Goal: Task Accomplishment & Management: Use online tool/utility

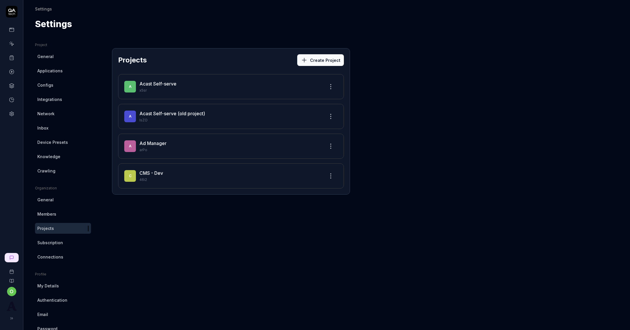
click at [170, 84] on link "Acast Self-serve" at bounding box center [157, 84] width 37 height 6
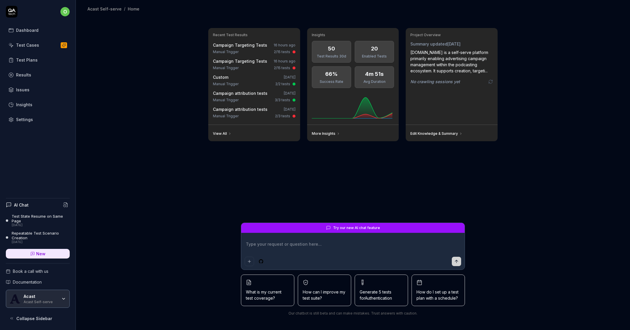
click at [39, 55] on link "Test Plans" at bounding box center [38, 59] width 64 height 11
click at [41, 48] on link "Test Cases" at bounding box center [38, 44] width 64 height 11
type textarea "*"
click at [37, 48] on link "Test Cases" at bounding box center [38, 44] width 64 height 11
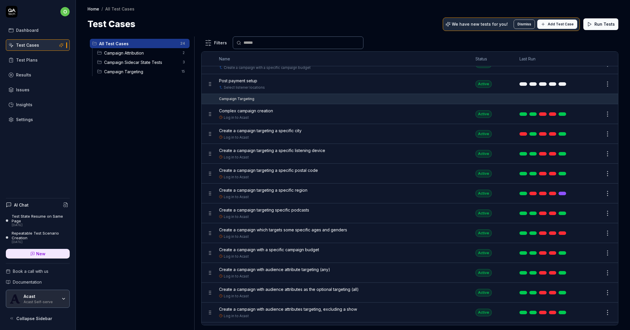
scroll to position [196, 0]
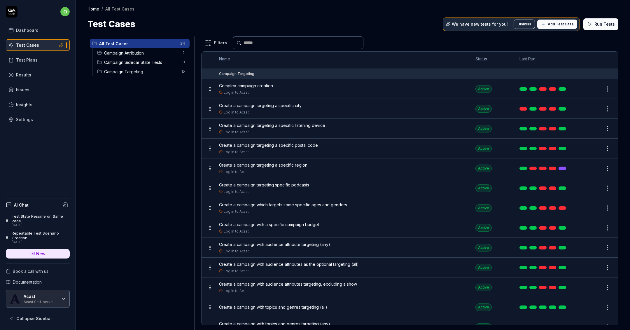
click at [563, 206] on link at bounding box center [563, 208] width 8 height 4
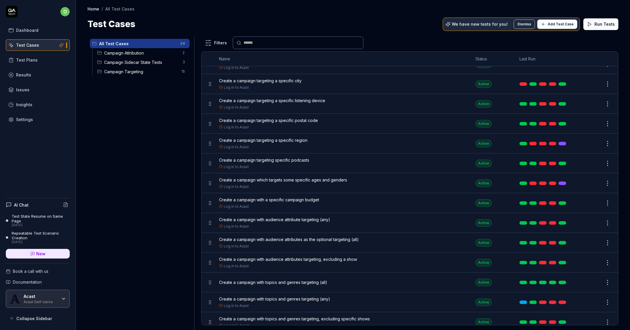
click at [566, 301] on td at bounding box center [544, 302] width 61 height 20
click at [564, 301] on link at bounding box center [563, 303] width 8 height 4
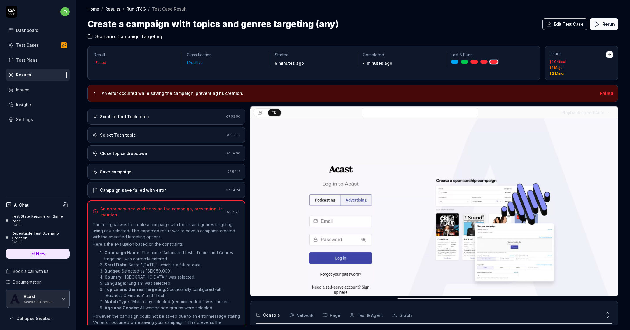
scroll to position [528, 0]
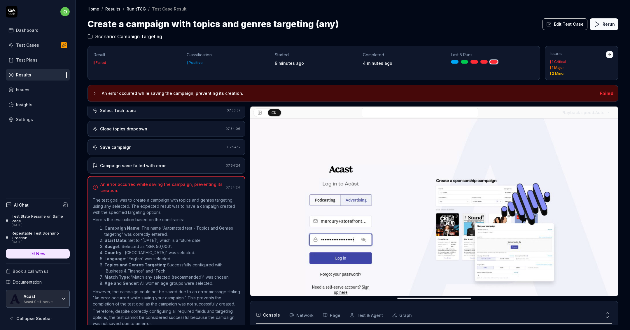
click at [161, 163] on div "Campaign save failed with error" at bounding box center [133, 166] width 66 height 6
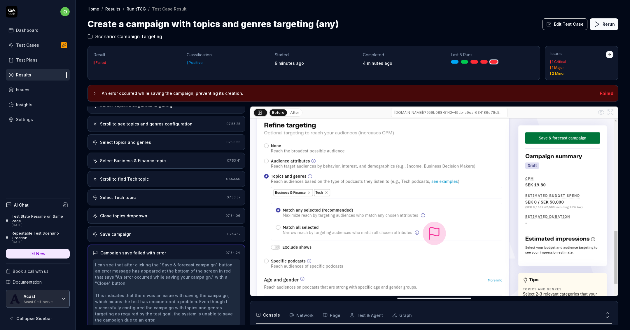
scroll to position [440, 0]
click at [289, 113] on button "After" at bounding box center [295, 112] width 14 height 6
click at [281, 113] on button "Before" at bounding box center [278, 112] width 17 height 6
click at [294, 111] on button "After" at bounding box center [295, 112] width 14 height 6
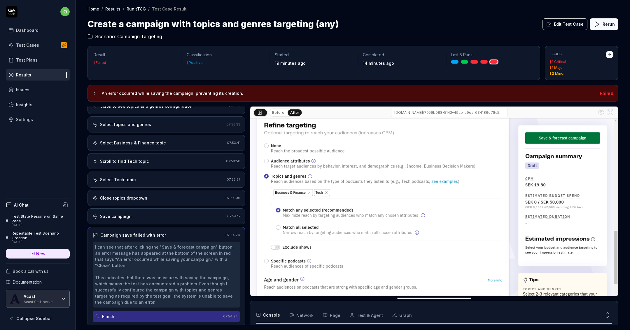
scroll to position [465, 0]
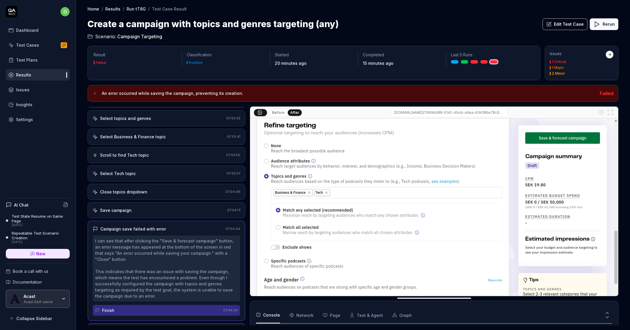
click at [603, 26] on button "Rerun" at bounding box center [604, 24] width 29 height 12
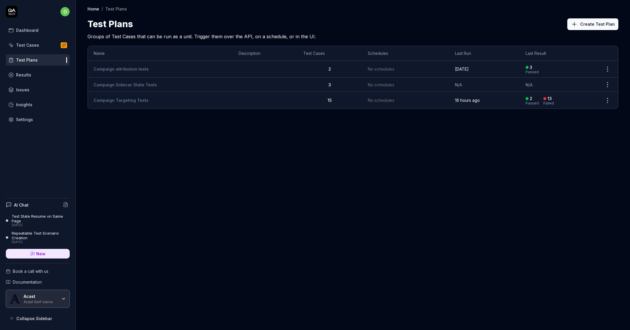
click at [156, 101] on td "Campaign Targeting Tests" at bounding box center [160, 100] width 145 height 17
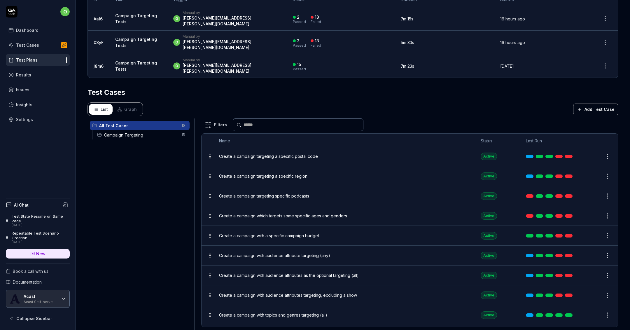
scroll to position [126, 0]
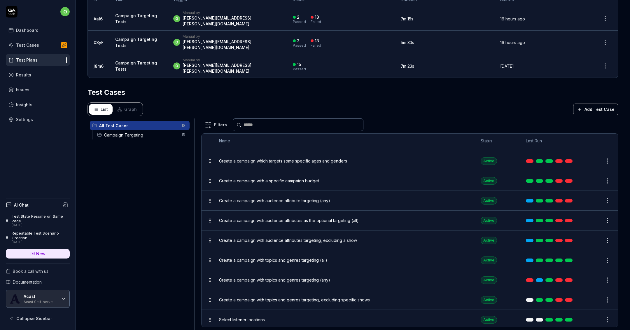
click at [606, 240] on body "**********" at bounding box center [315, 165] width 630 height 330
click at [600, 245] on html "**********" at bounding box center [315, 165] width 630 height 330
click at [594, 256] on button "Edit" at bounding box center [594, 260] width 14 height 9
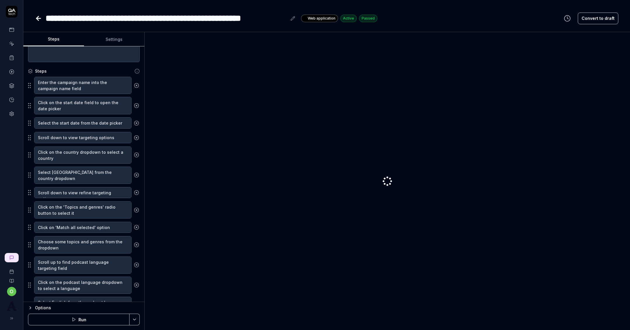
scroll to position [102, 0]
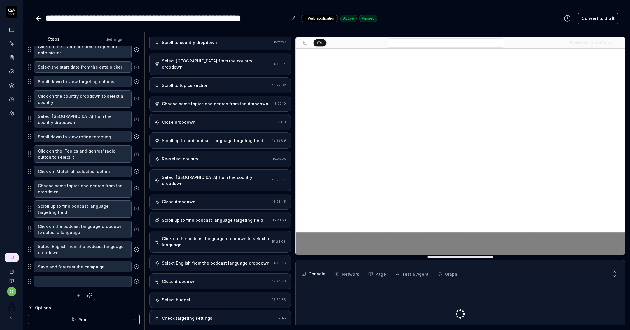
click at [34, 305] on button "Options" at bounding box center [84, 307] width 112 height 7
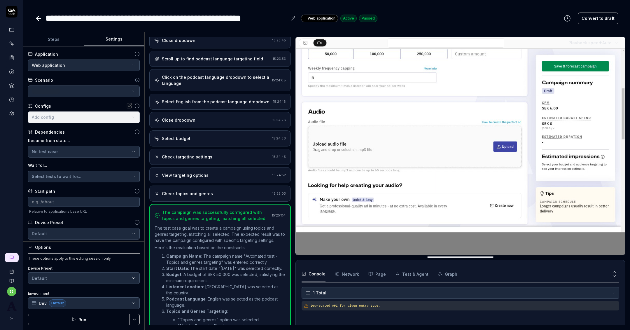
click at [118, 39] on button "Settings" at bounding box center [114, 39] width 61 height 14
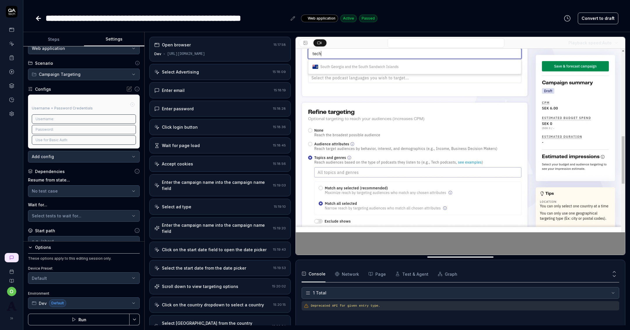
click at [236, 59] on div "Open browser 15:17:58 Dev https://selfie.dev.mercury.acast.cloud/" at bounding box center [220, 49] width 142 height 25
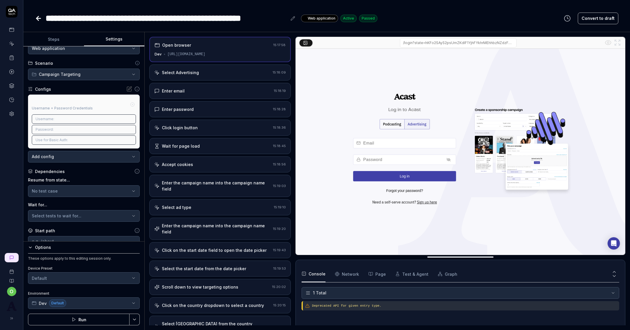
click at [237, 71] on div "Select Advertising" at bounding box center [212, 72] width 116 height 6
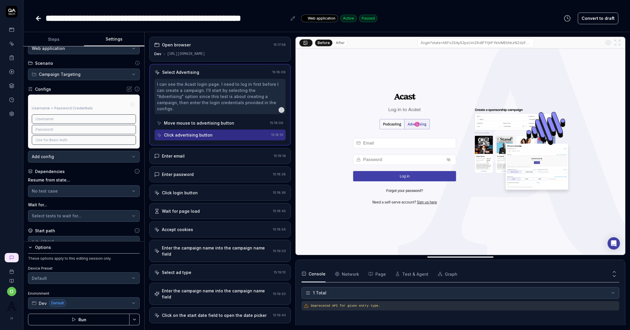
click at [227, 148] on div "Enter email 15:18:19" at bounding box center [220, 156] width 142 height 16
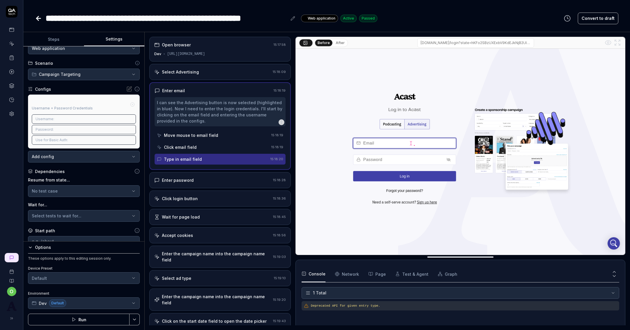
click at [222, 175] on div "Enter password 15:18:28" at bounding box center [220, 180] width 142 height 16
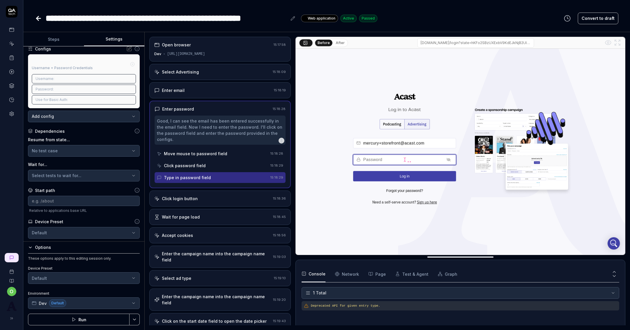
scroll to position [70, 0]
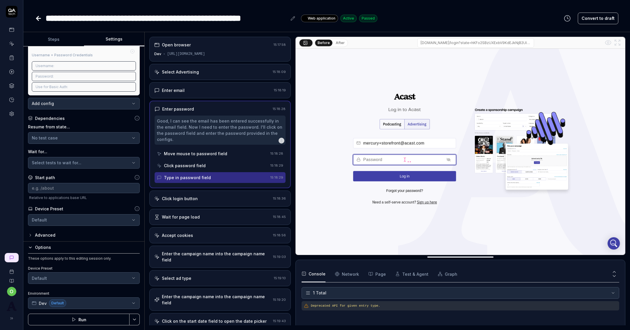
click at [53, 237] on div "Advanced" at bounding box center [45, 235] width 20 height 7
click at [48, 232] on div "Advanced" at bounding box center [45, 235] width 20 height 7
click at [45, 234] on div "Advanced" at bounding box center [45, 235] width 20 height 7
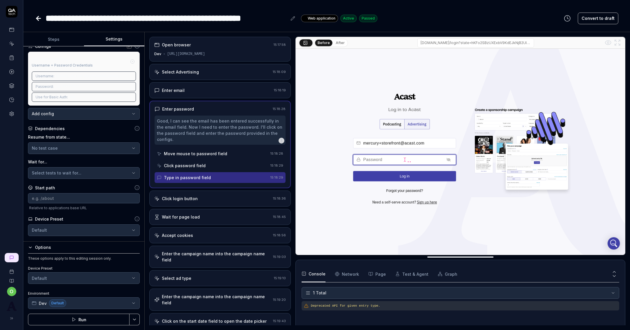
scroll to position [0, 0]
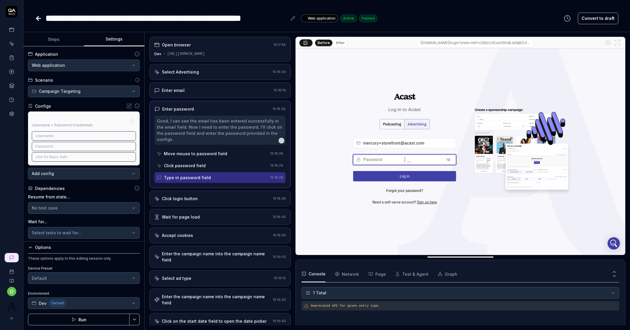
click at [82, 131] on div "Username: mercury+storefront@acast.com" at bounding box center [84, 135] width 104 height 9
click at [82, 132] on div "Username: mercury+storefront@acast.com" at bounding box center [84, 135] width 104 height 9
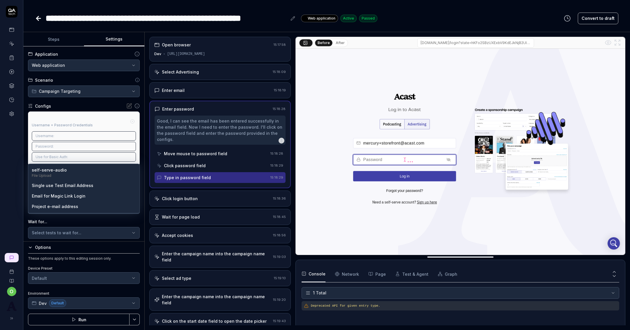
click at [78, 175] on body "**********" at bounding box center [315, 165] width 630 height 330
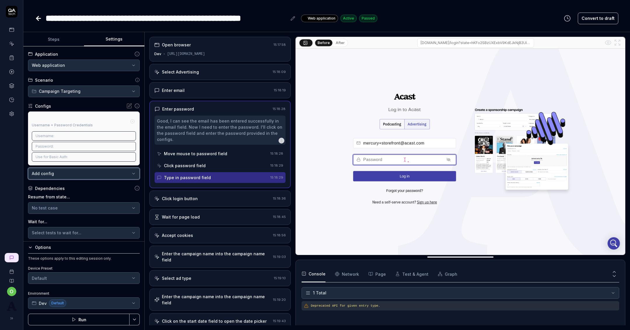
click at [83, 216] on html "**********" at bounding box center [315, 165] width 630 height 330
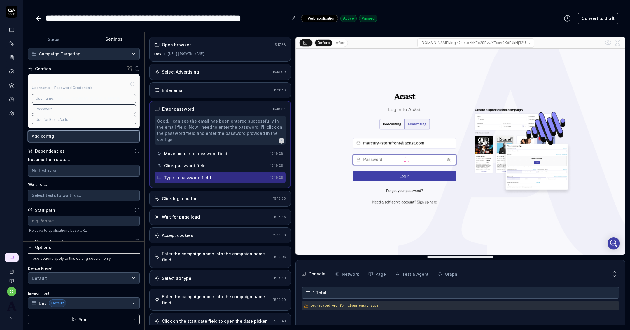
scroll to position [48, 0]
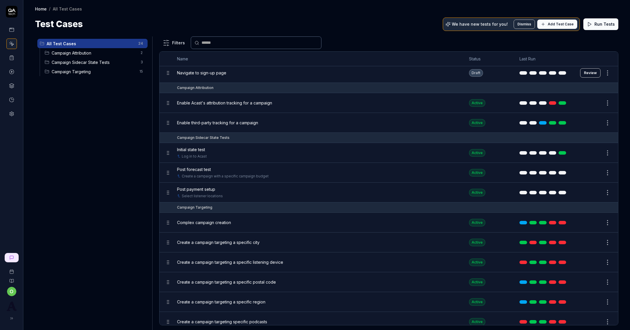
scroll to position [71, 0]
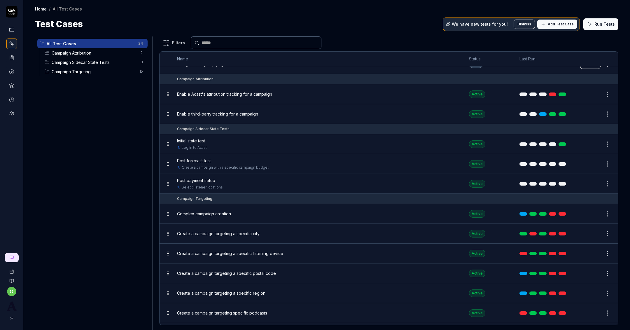
click at [217, 212] on span "Complex campaign creation" at bounding box center [204, 214] width 54 height 6
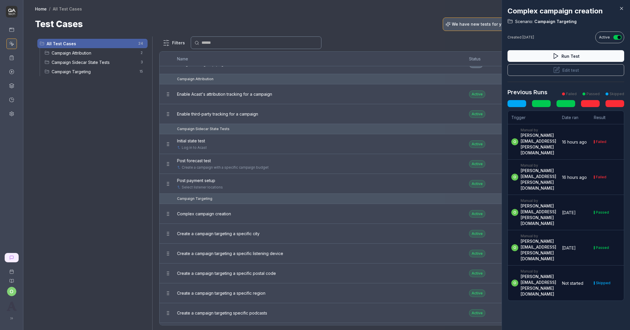
click at [244, 201] on div at bounding box center [315, 165] width 630 height 330
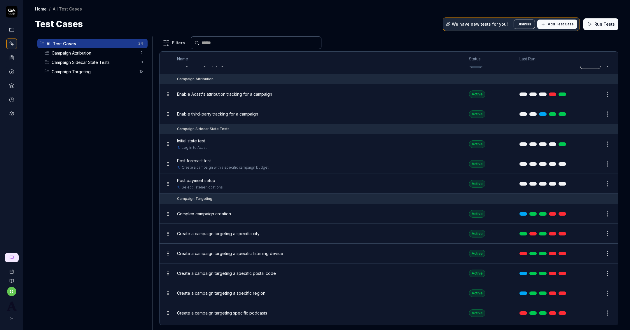
click at [594, 210] on button "Edit" at bounding box center [594, 213] width 14 height 9
click at [594, 229] on button "Edit" at bounding box center [594, 233] width 14 height 9
click at [593, 253] on button "Edit" at bounding box center [594, 253] width 14 height 9
click at [594, 271] on button "Edit" at bounding box center [594, 273] width 14 height 9
click at [594, 298] on td "Edit" at bounding box center [597, 293] width 44 height 20
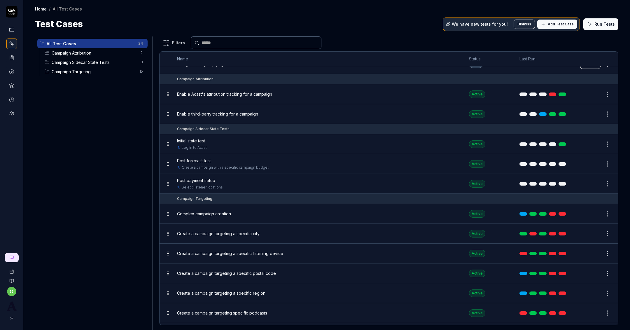
click at [594, 292] on button "Edit" at bounding box center [594, 293] width 14 height 9
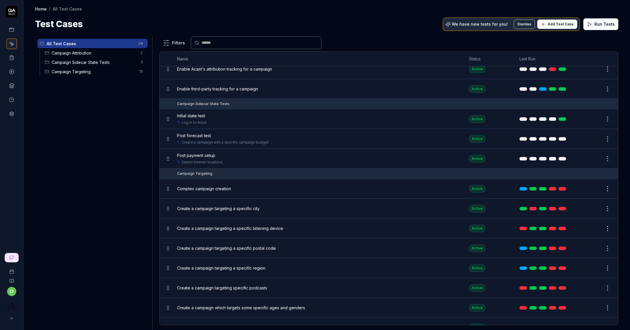
scroll to position [103, 0]
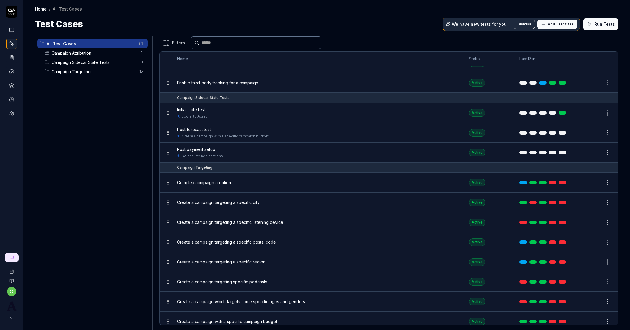
click at [593, 281] on button "Edit" at bounding box center [594, 281] width 14 height 9
click at [593, 301] on button "Edit" at bounding box center [594, 301] width 14 height 9
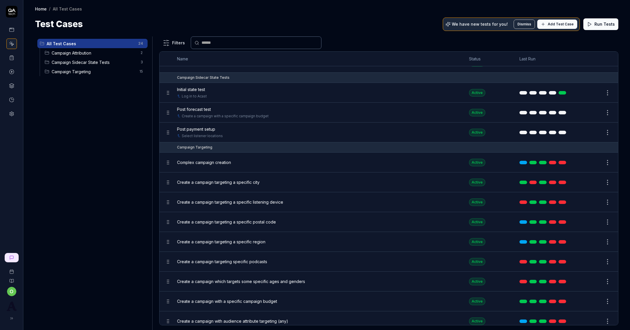
click at [594, 297] on button "Edit" at bounding box center [594, 301] width 14 height 9
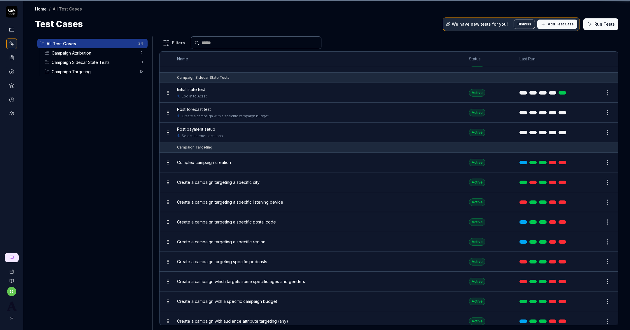
scroll to position [137, 0]
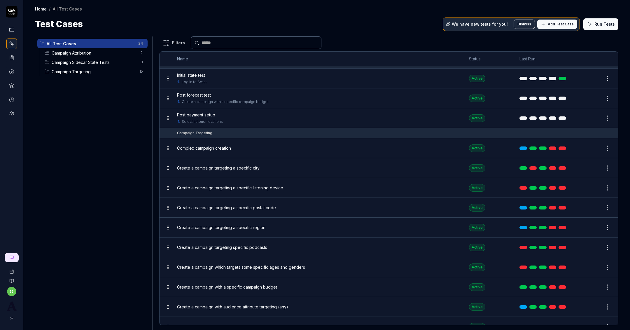
click at [595, 305] on button "Edit" at bounding box center [594, 306] width 14 height 9
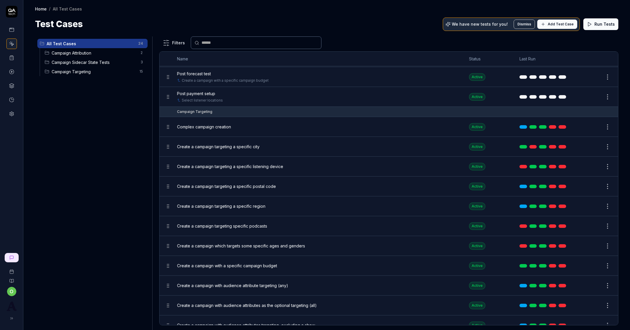
click at [595, 305] on button "Edit" at bounding box center [594, 305] width 14 height 9
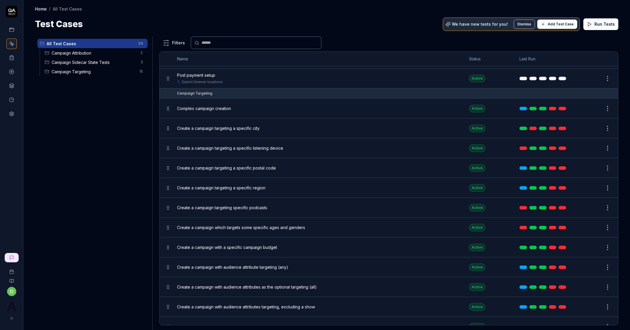
click at [594, 305] on button "Edit" at bounding box center [594, 306] width 14 height 9
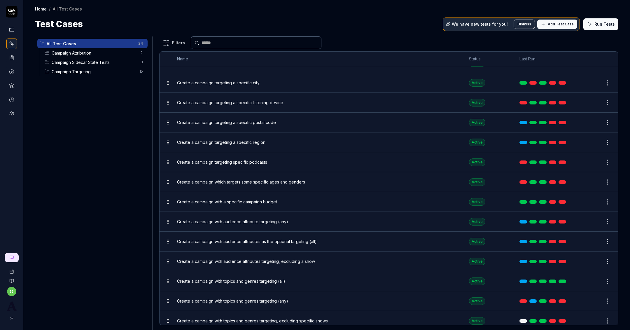
click at [595, 300] on button "Edit" at bounding box center [594, 300] width 14 height 9
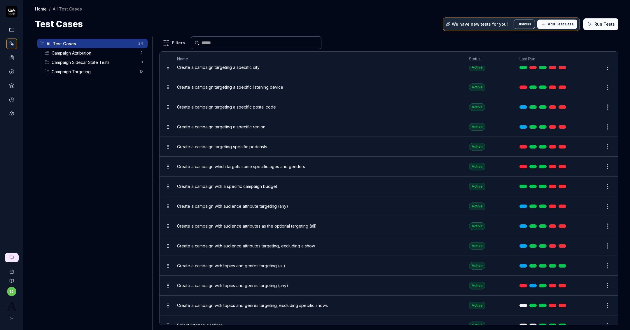
click at [595, 301] on button "Edit" at bounding box center [594, 305] width 14 height 9
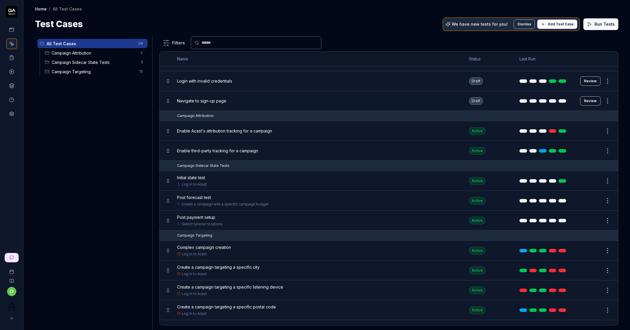
scroll to position [0, 0]
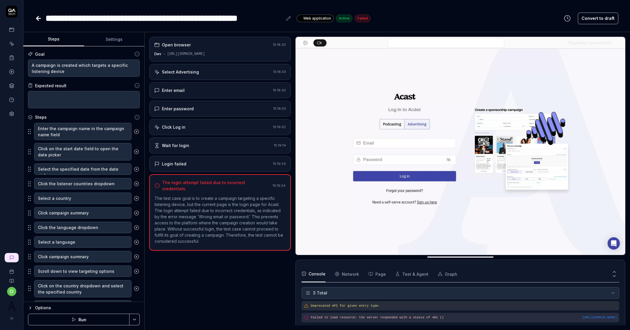
type textarea "*"
click at [119, 41] on button "Settings" at bounding box center [114, 39] width 61 height 14
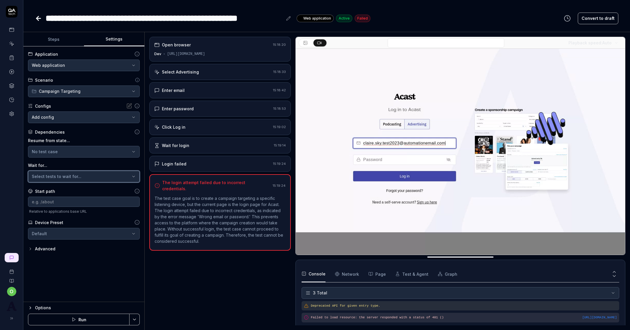
click at [75, 174] on span "Select tests to wait for..." at bounding box center [57, 176] width 50 height 5
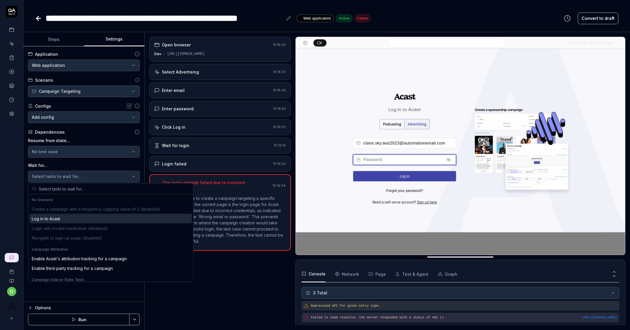
click at [62, 222] on div "Log in to Acast" at bounding box center [110, 219] width 163 height 10
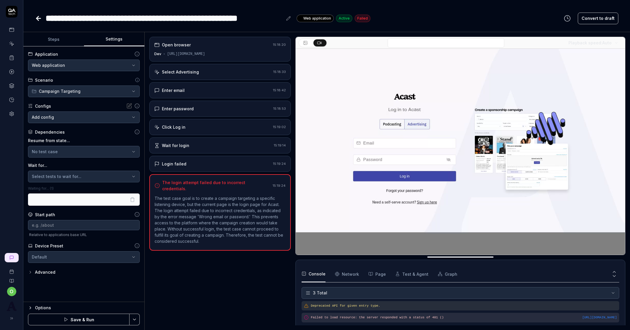
click at [70, 321] on button "Save & Run" at bounding box center [79, 320] width 102 height 12
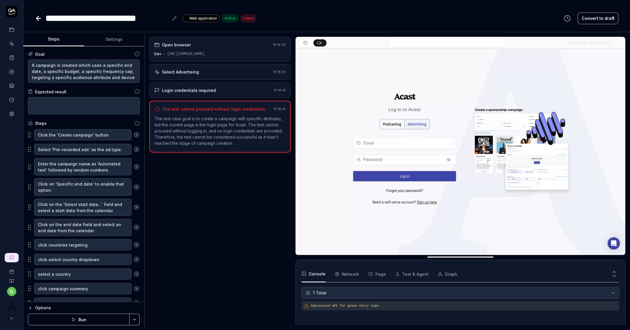
click at [105, 32] on div "**********" at bounding box center [326, 165] width 607 height 330
type textarea "*"
click at [105, 34] on button "Settings" at bounding box center [114, 39] width 61 height 14
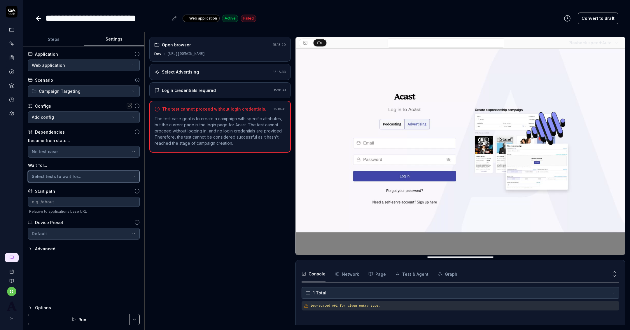
click at [65, 176] on span "Select tests to wait for..." at bounding box center [57, 176] width 50 height 5
click at [17, 51] on div at bounding box center [11, 72] width 11 height 95
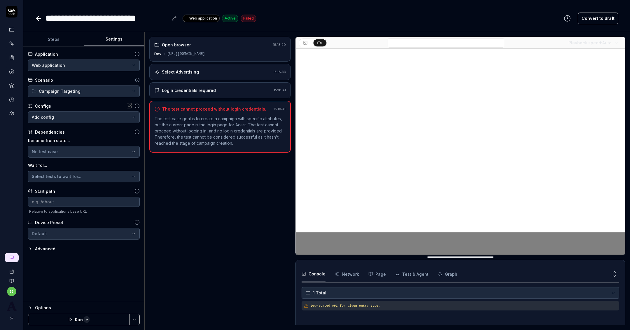
click at [12, 39] on link at bounding box center [11, 44] width 11 height 11
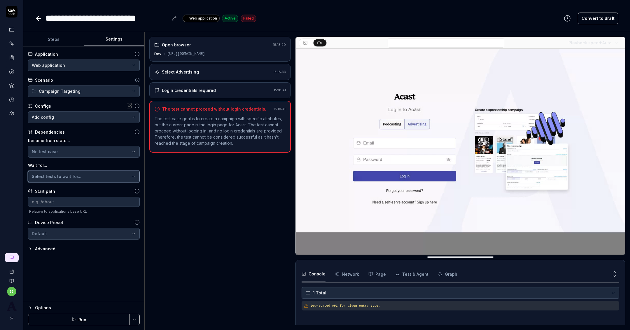
click at [79, 179] on button "Select tests to wait for..." at bounding box center [84, 177] width 112 height 12
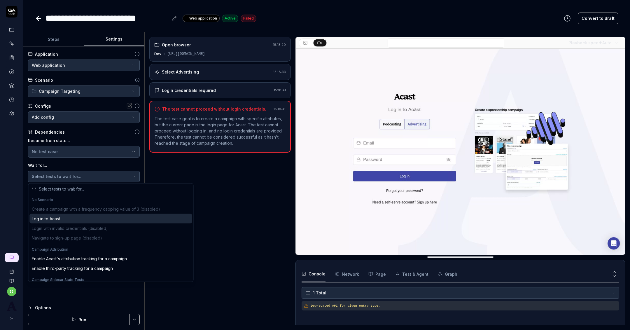
click at [69, 211] on div "Create a campaign with a frequency capping value of 3 (disabled) Log in to Acas…" at bounding box center [110, 223] width 163 height 39
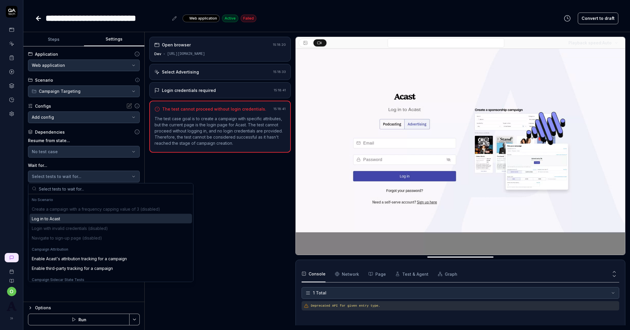
click at [69, 212] on div "Create a campaign with a frequency capping value of 3 (disabled) Log in to Acas…" at bounding box center [110, 223] width 163 height 39
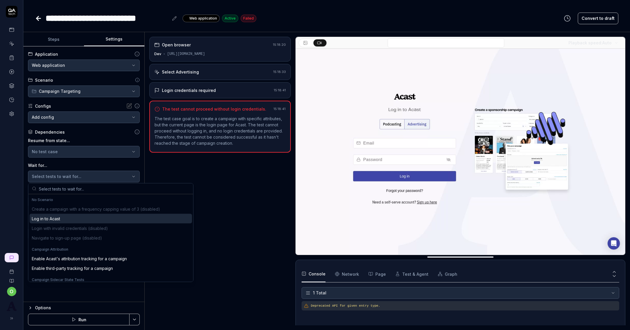
click at [69, 213] on div "Create a campaign with a frequency capping value of 3 (disabled) Log in to Acas…" at bounding box center [110, 223] width 163 height 39
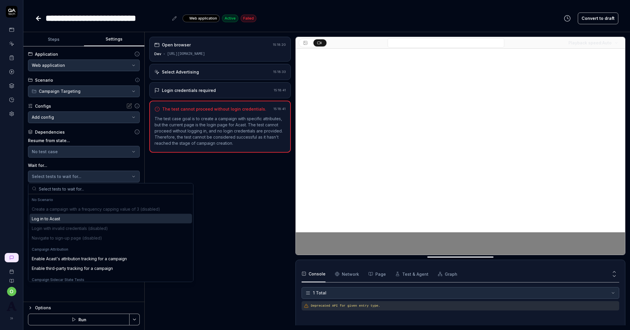
click at [69, 216] on div "Log in to Acast" at bounding box center [110, 219] width 163 height 10
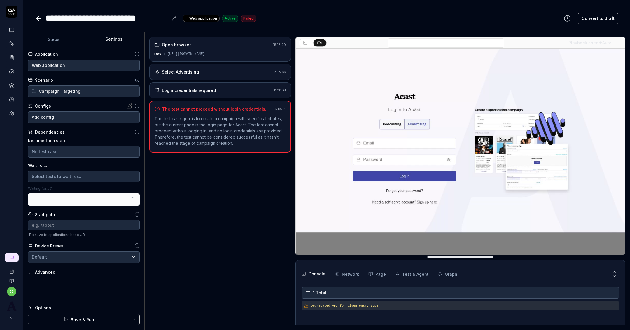
click at [66, 320] on icon "button" at bounding box center [66, 319] width 5 height 5
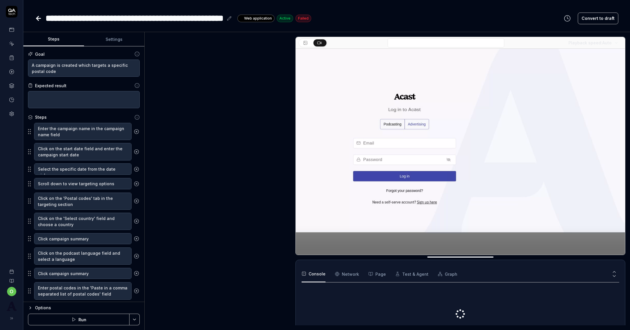
type textarea "*"
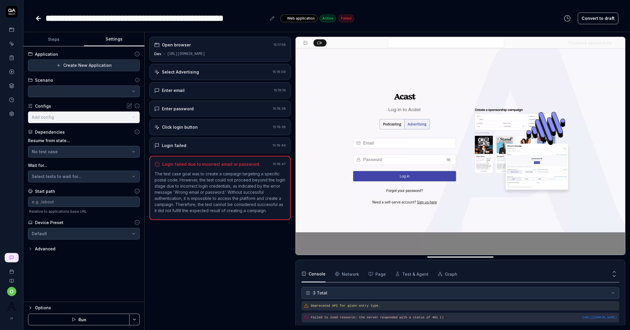
click at [118, 41] on button "Settings" at bounding box center [114, 39] width 61 height 14
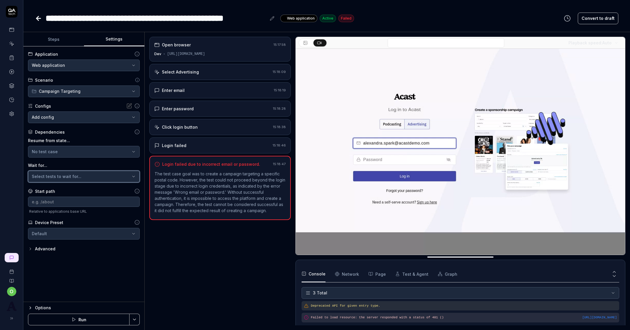
click at [75, 177] on span "Select tests to wait for..." at bounding box center [57, 176] width 50 height 5
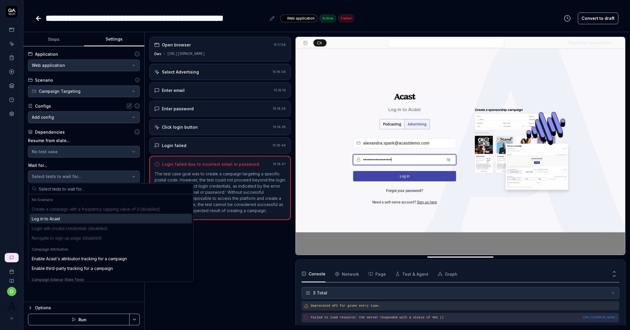
click at [60, 217] on div "Log in to Acast" at bounding box center [46, 219] width 28 height 6
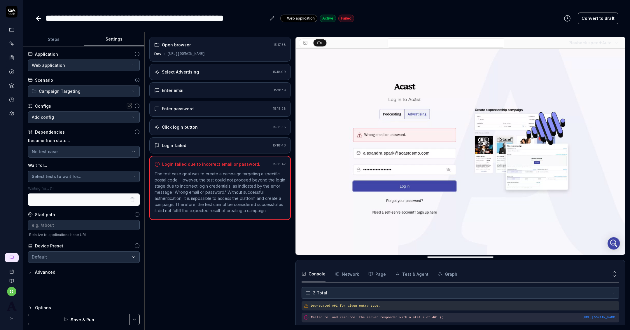
click at [76, 319] on button "Save & Run" at bounding box center [79, 320] width 102 height 12
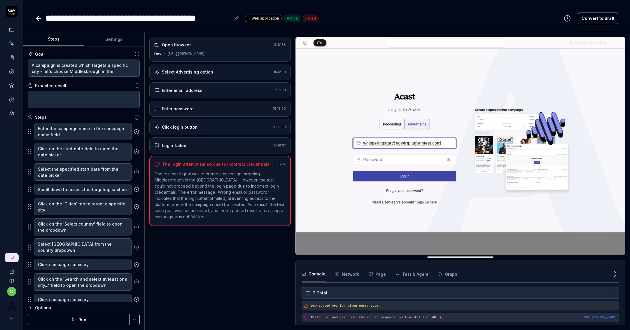
click at [109, 36] on button "Settings" at bounding box center [114, 39] width 61 height 14
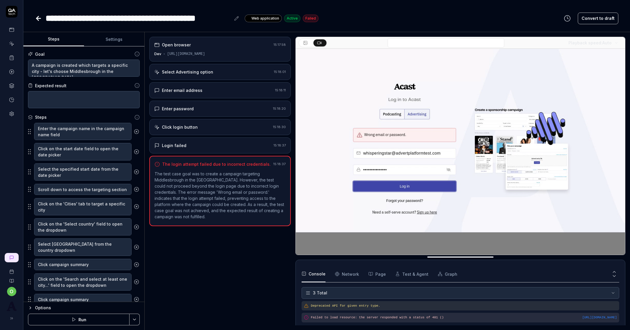
type textarea "*"
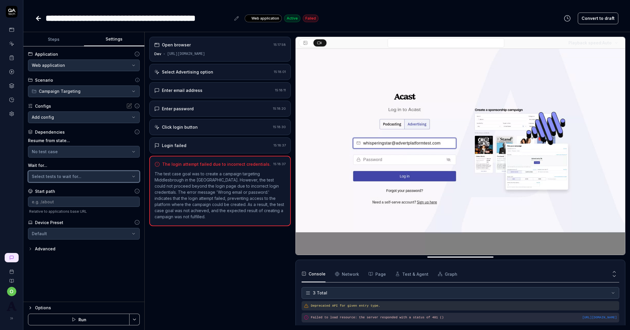
click at [63, 182] on button "Select tests to wait for..." at bounding box center [84, 177] width 112 height 12
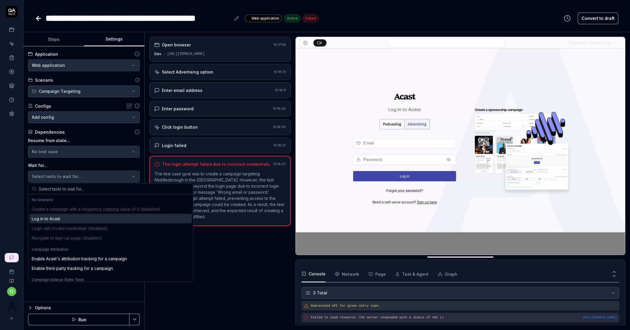
click at [54, 218] on div "Log in to Acast" at bounding box center [46, 219] width 28 height 6
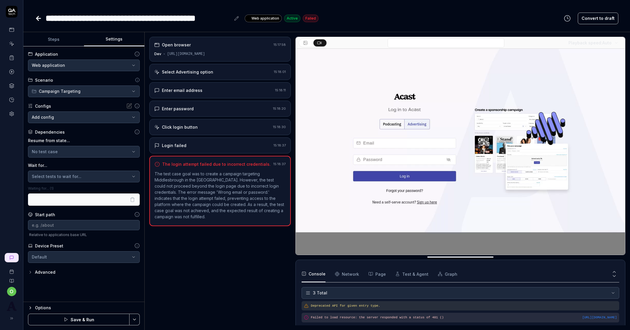
click at [67, 320] on polygon "button" at bounding box center [66, 320] width 3 height 4
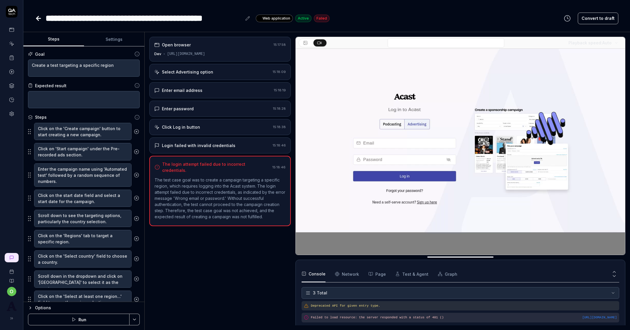
type textarea "*"
click at [117, 42] on button "Settings" at bounding box center [114, 39] width 61 height 14
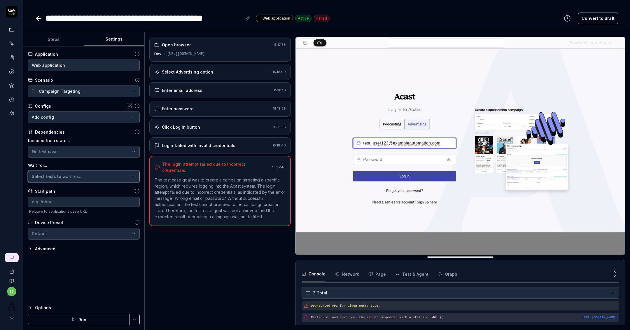
click at [65, 172] on button "Select tests to wait for..." at bounding box center [84, 177] width 112 height 12
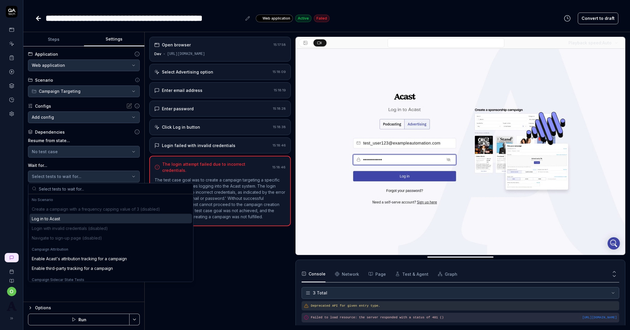
click at [55, 217] on div "Log in to Acast" at bounding box center [46, 219] width 28 height 6
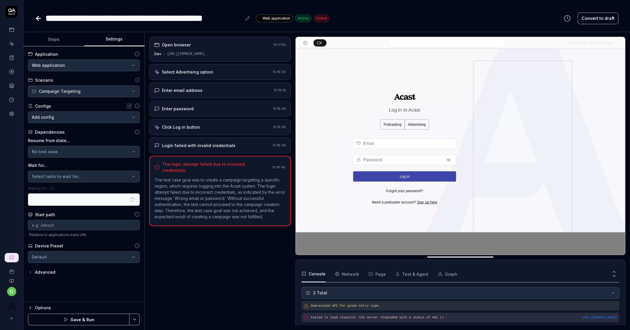
click at [79, 322] on button "Save & Run" at bounding box center [79, 320] width 102 height 12
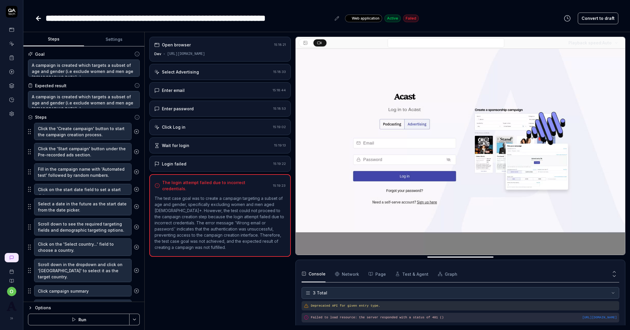
type textarea "*"
click at [130, 39] on button "Settings" at bounding box center [114, 39] width 61 height 14
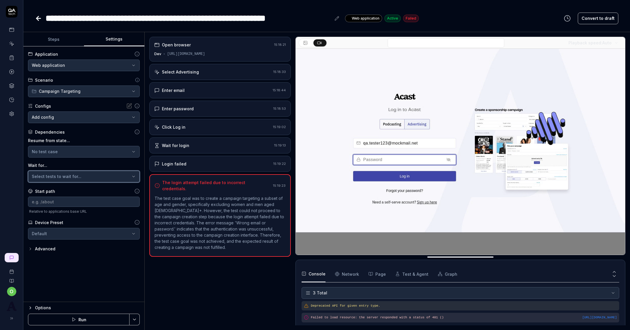
click at [81, 171] on button "Select tests to wait for..." at bounding box center [84, 177] width 112 height 12
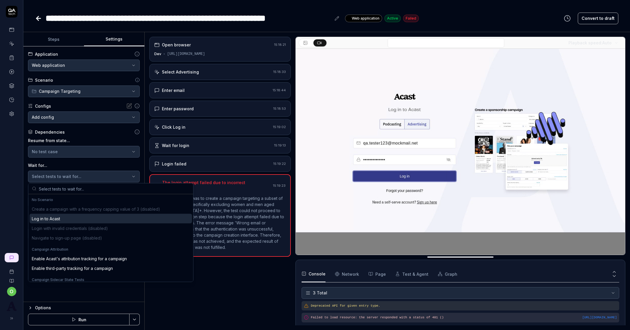
click at [67, 219] on div "Log in to Acast" at bounding box center [110, 219] width 163 height 10
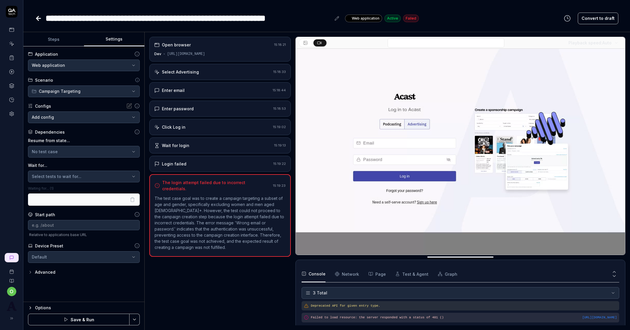
click at [72, 315] on button "Save & Run" at bounding box center [79, 320] width 102 height 12
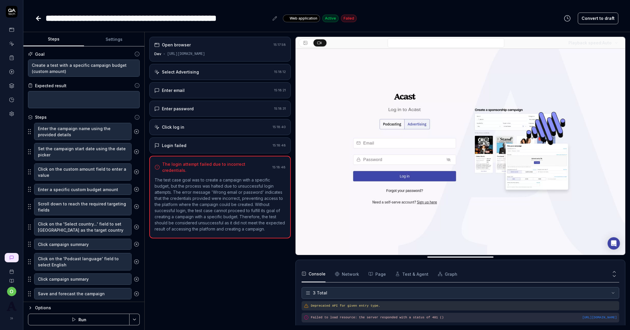
type textarea "*"
click at [114, 42] on button "Settings" at bounding box center [114, 39] width 61 height 14
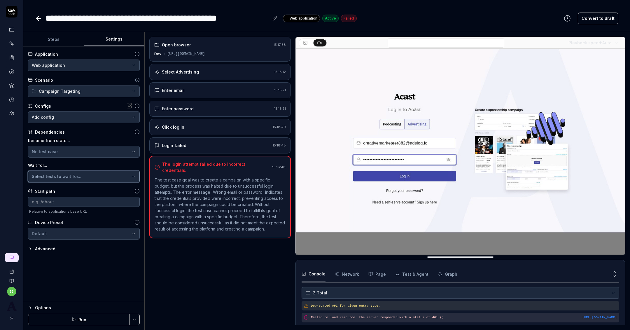
click at [68, 175] on span "Select tests to wait for..." at bounding box center [57, 176] width 50 height 5
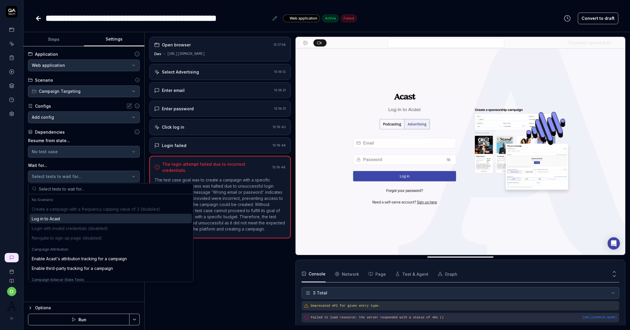
click at [60, 217] on div "Log in to Acast" at bounding box center [46, 219] width 28 height 6
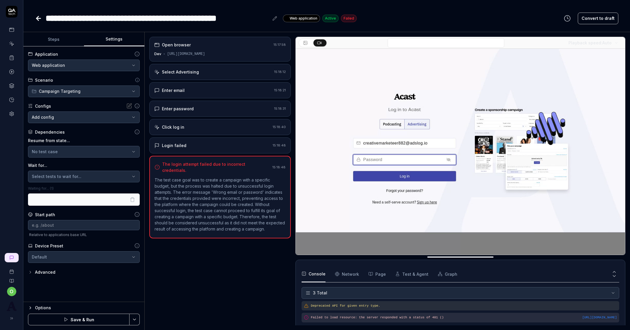
click at [79, 316] on button "Save & Run" at bounding box center [79, 320] width 102 height 12
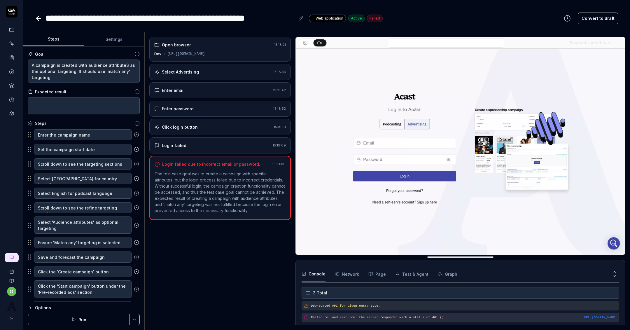
type textarea "*"
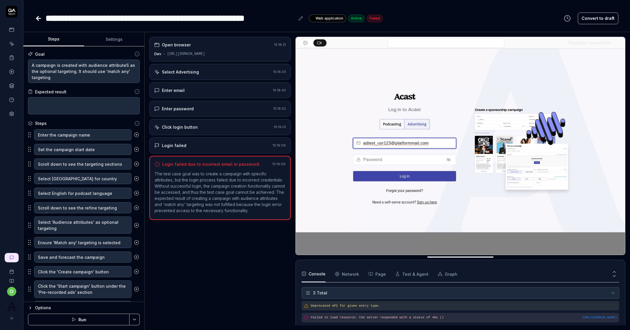
click at [111, 35] on button "Settings" at bounding box center [114, 39] width 61 height 14
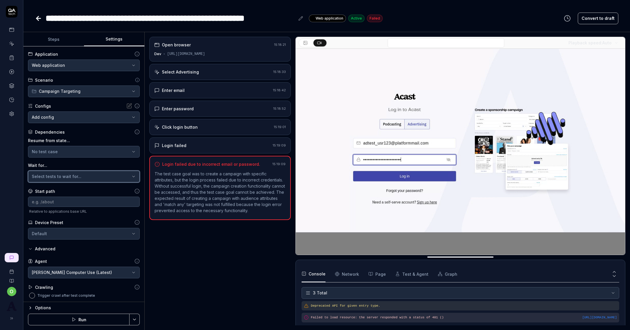
click at [60, 175] on span "Select tests to wait for..." at bounding box center [57, 176] width 50 height 5
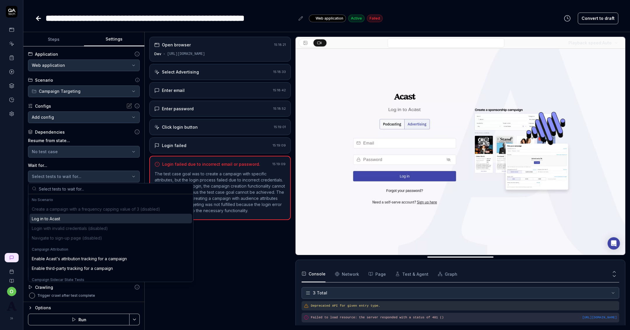
click at [50, 221] on div "Log in to Acast" at bounding box center [46, 219] width 28 height 6
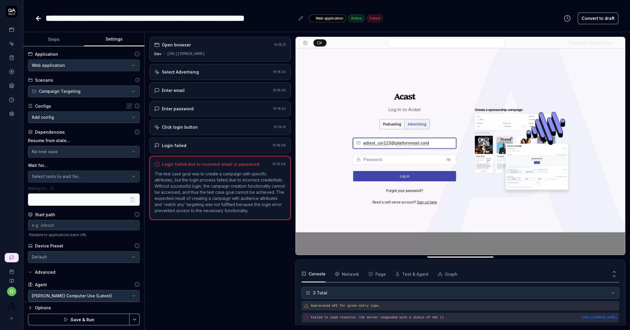
click at [71, 319] on button "Save & Run" at bounding box center [79, 320] width 102 height 12
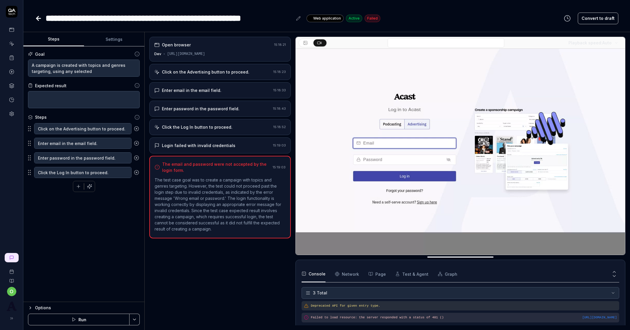
type textarea "*"
click at [115, 36] on button "Settings" at bounding box center [114, 39] width 61 height 14
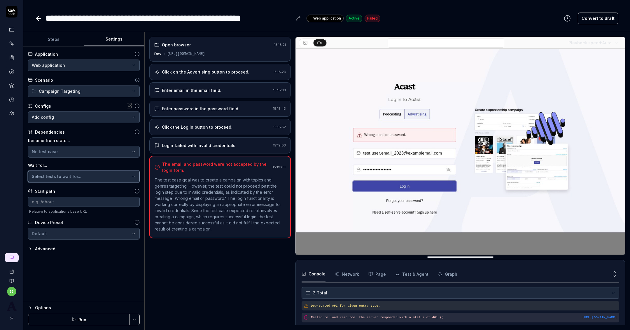
click at [74, 172] on button "Select tests to wait for..." at bounding box center [84, 177] width 112 height 12
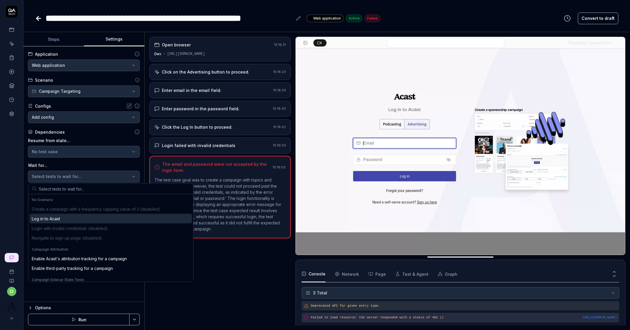
click at [56, 220] on div "Log in to Acast" at bounding box center [46, 219] width 28 height 6
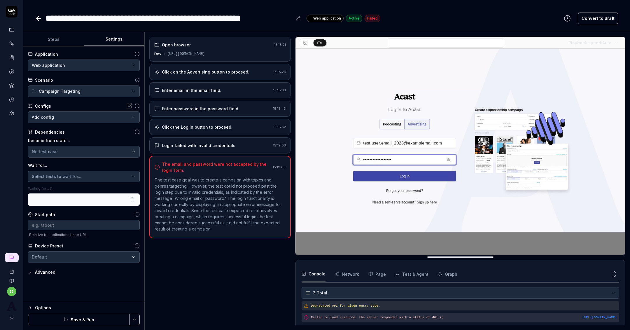
click at [82, 316] on button "Save & Run" at bounding box center [79, 320] width 102 height 12
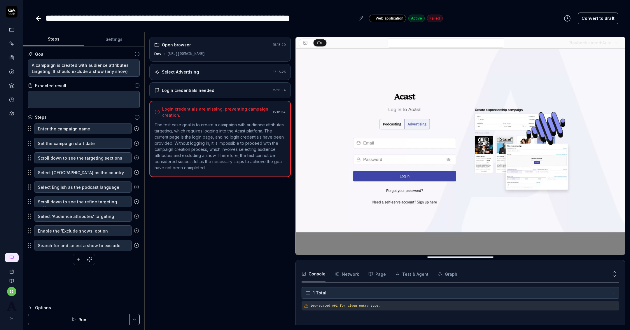
type textarea "*"
click at [132, 37] on button "Settings" at bounding box center [114, 39] width 61 height 14
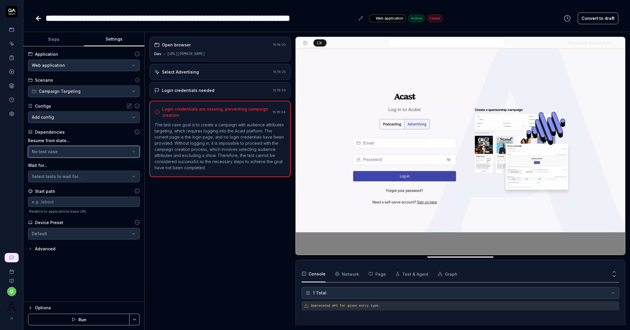
click at [79, 155] on button "No test case" at bounding box center [84, 152] width 112 height 12
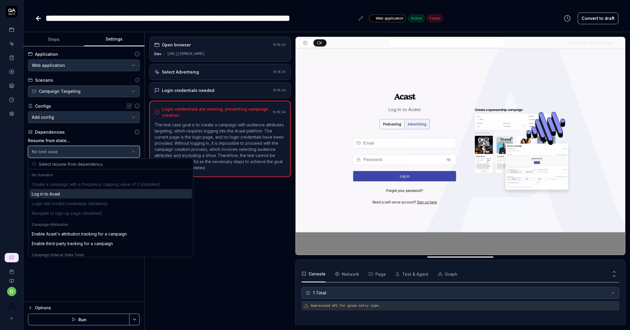
click at [78, 154] on div "No test case" at bounding box center [81, 152] width 98 height 6
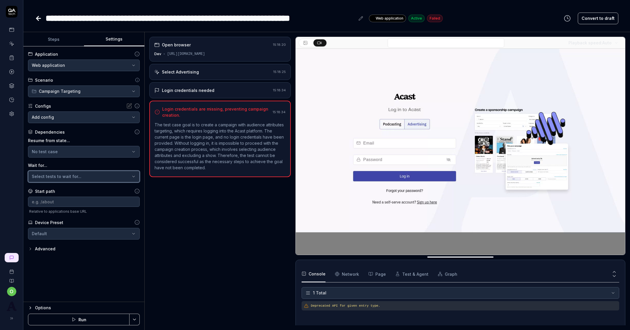
click at [71, 177] on span "Select tests to wait for..." at bounding box center [57, 176] width 50 height 5
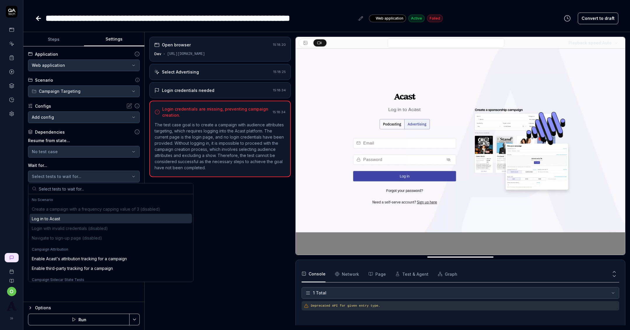
click at [61, 217] on div "Log in to Acast" at bounding box center [110, 219] width 163 height 10
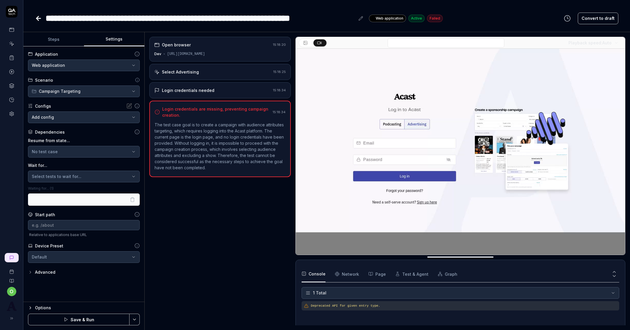
click at [75, 320] on button "Save & Run" at bounding box center [79, 320] width 102 height 12
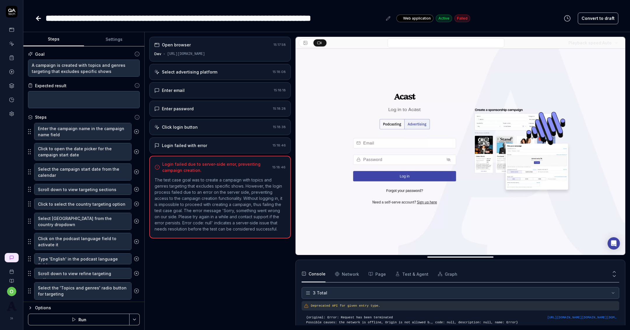
type textarea "*"
click at [110, 40] on button "Settings" at bounding box center [114, 39] width 61 height 14
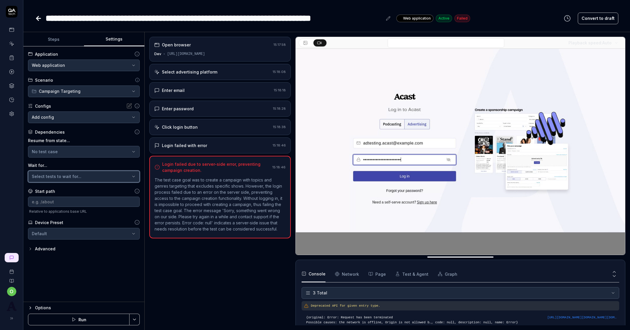
click at [73, 171] on button "Select tests to wait for..." at bounding box center [84, 177] width 112 height 12
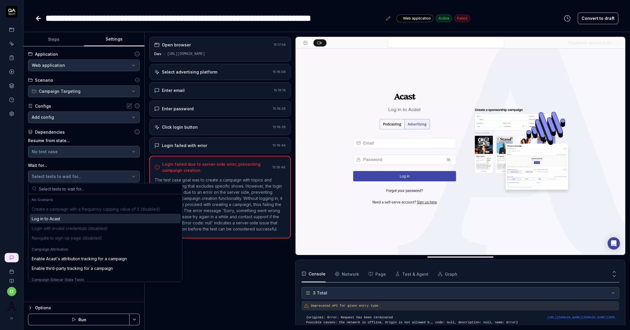
click at [60, 212] on div "Create a campaign with a frequency capping value of 3 (disabled) Log in to Acas…" at bounding box center [104, 223] width 151 height 39
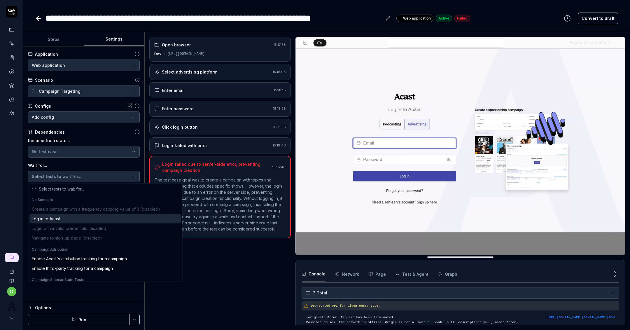
click at [57, 220] on div "Log in to Acast" at bounding box center [46, 219] width 28 height 6
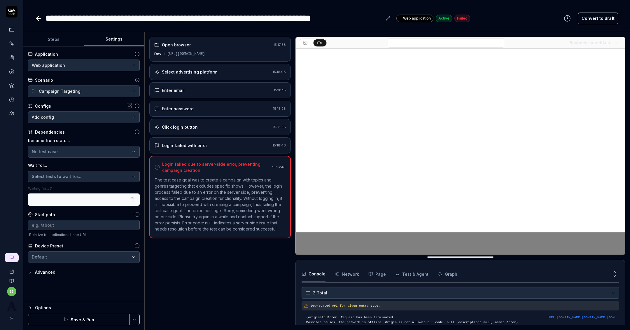
click at [72, 316] on button "Save & Run" at bounding box center [79, 320] width 102 height 12
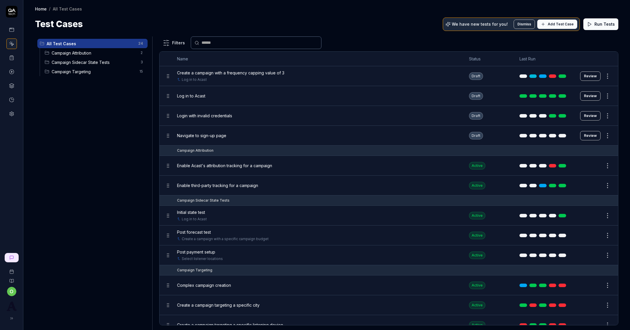
click at [198, 93] on span "Log in to Acast" at bounding box center [191, 96] width 28 height 6
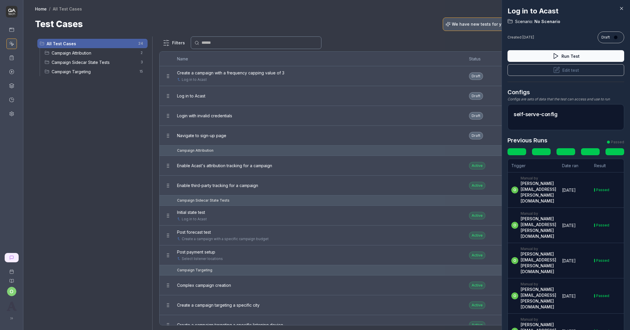
click at [536, 71] on button "Edit test" at bounding box center [566, 70] width 117 height 12
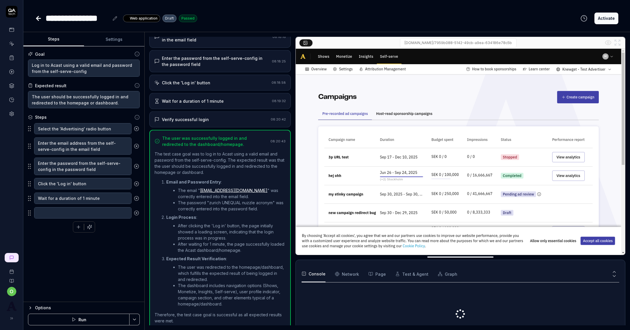
click at [602, 18] on button "Activate" at bounding box center [607, 19] width 24 height 12
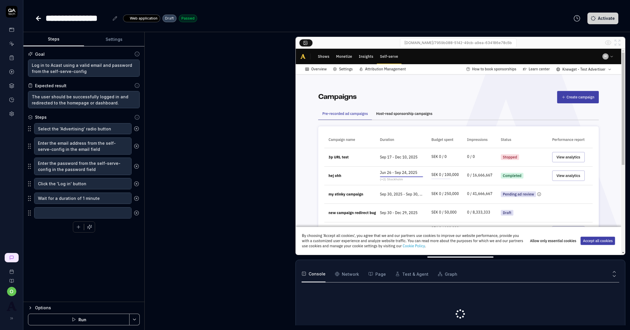
scroll to position [60, 0]
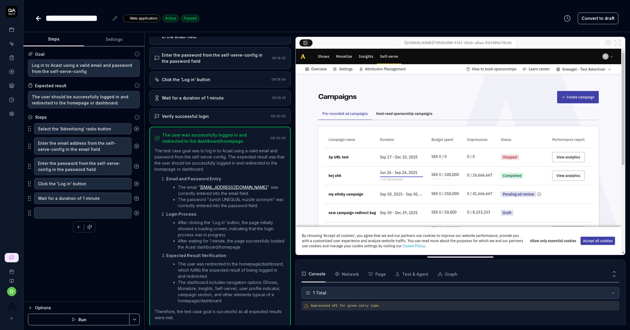
click at [82, 320] on button "Run" at bounding box center [79, 320] width 102 height 12
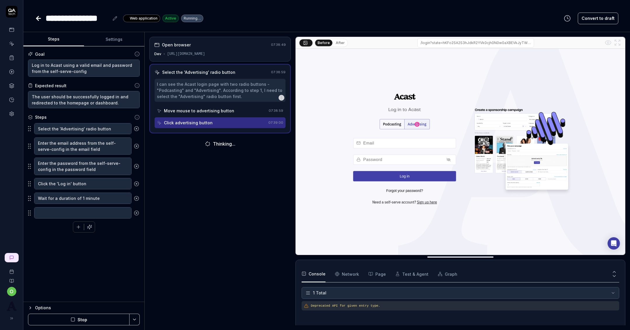
type textarea "*"
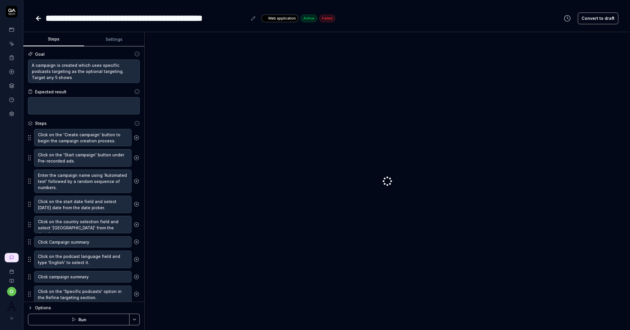
type textarea "*"
click at [118, 41] on button "Settings" at bounding box center [114, 39] width 61 height 14
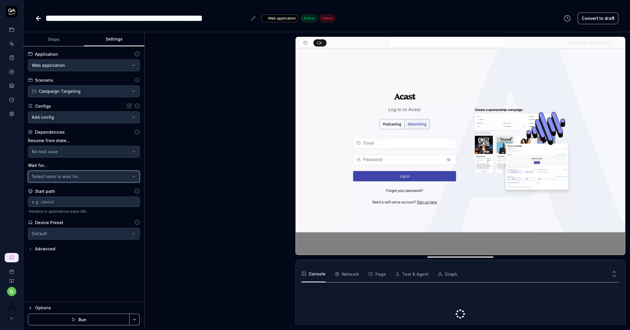
click at [80, 173] on button "Select tests to wait for..." at bounding box center [84, 177] width 112 height 12
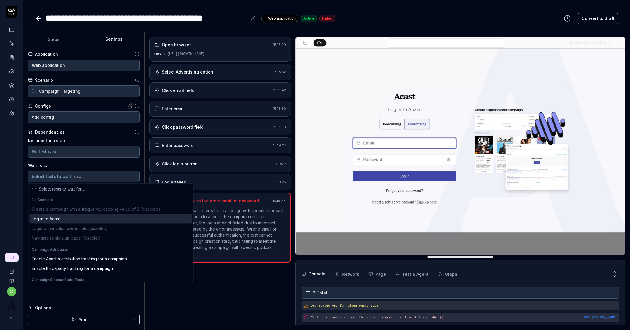
click at [62, 221] on div "Log in to Acast" at bounding box center [110, 219] width 163 height 10
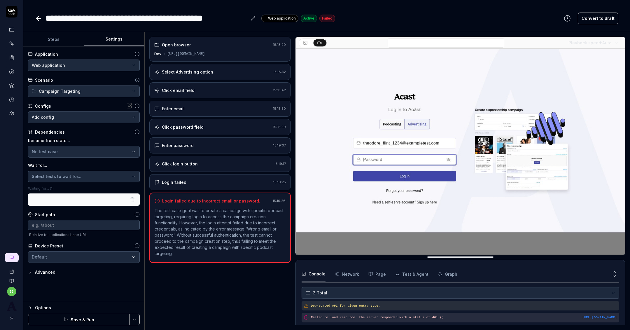
click at [68, 321] on icon "button" at bounding box center [66, 319] width 5 height 5
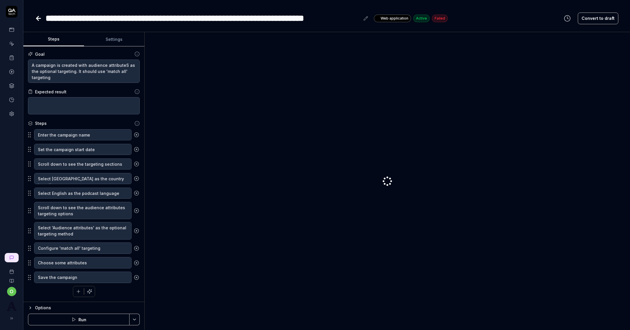
type textarea "*"
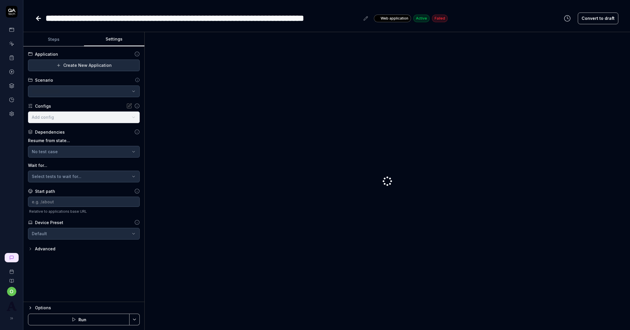
click at [112, 44] on button "Settings" at bounding box center [114, 39] width 61 height 14
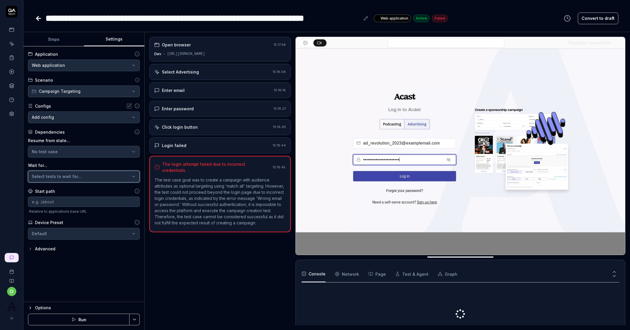
click at [81, 178] on div "Select tests to wait for..." at bounding box center [81, 176] width 98 height 6
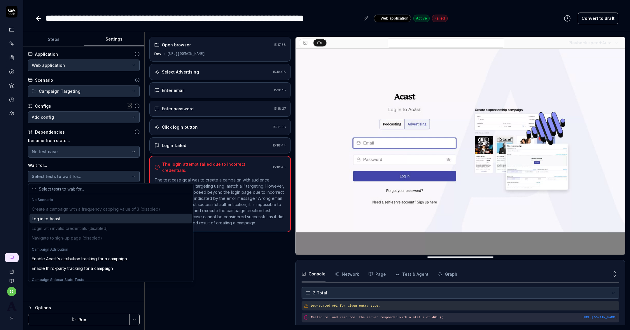
click at [69, 216] on div "Log in to Acast" at bounding box center [110, 219] width 163 height 10
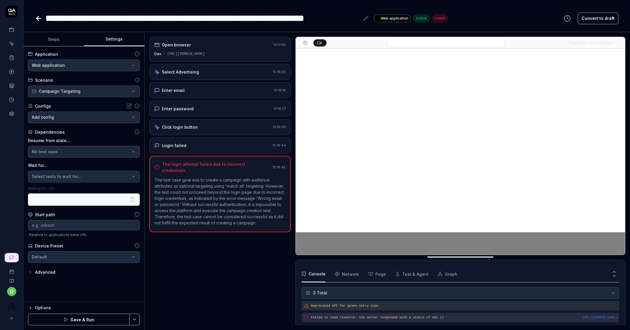
click at [71, 318] on button "Save & Run" at bounding box center [79, 320] width 102 height 12
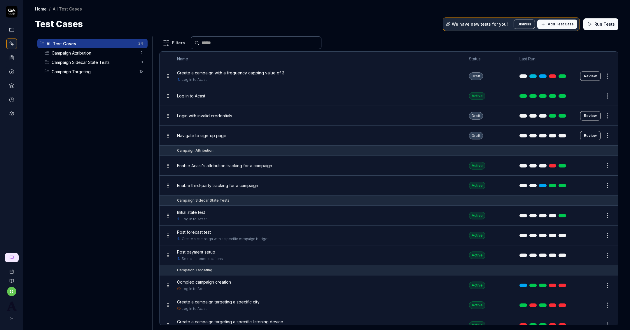
click at [15, 55] on link at bounding box center [11, 58] width 11 height 11
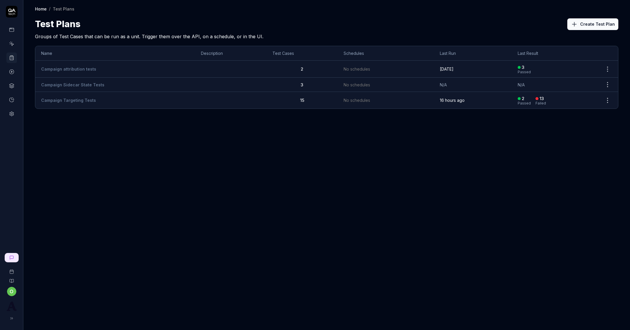
click at [16, 28] on link at bounding box center [11, 30] width 11 height 11
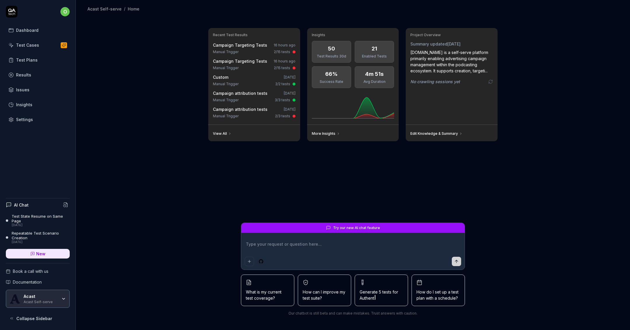
click at [20, 45] on div "Test Cases" at bounding box center [27, 45] width 23 height 6
type textarea "*"
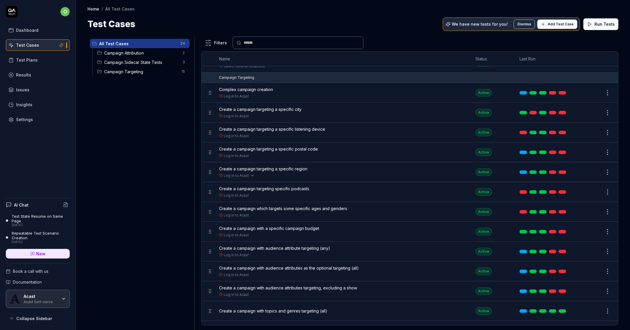
scroll to position [244, 0]
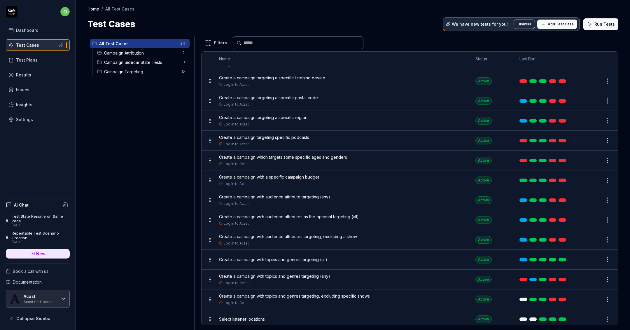
click at [41, 54] on link "Test Plans" at bounding box center [38, 59] width 64 height 11
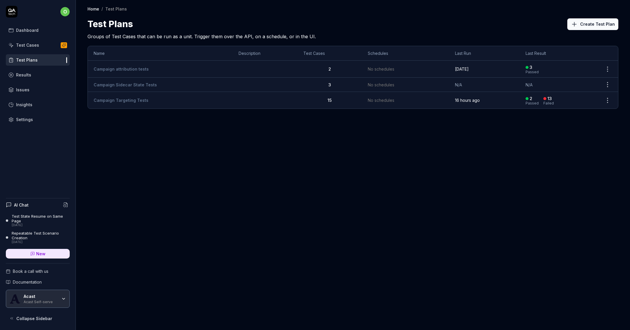
click at [171, 96] on td "Campaign Targeting Tests" at bounding box center [160, 100] width 145 height 17
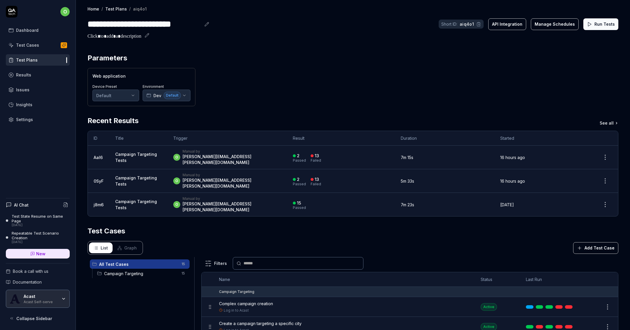
click at [606, 22] on button "Run Tests" at bounding box center [601, 24] width 35 height 12
click at [31, 58] on div "Test Plans" at bounding box center [27, 60] width 22 height 6
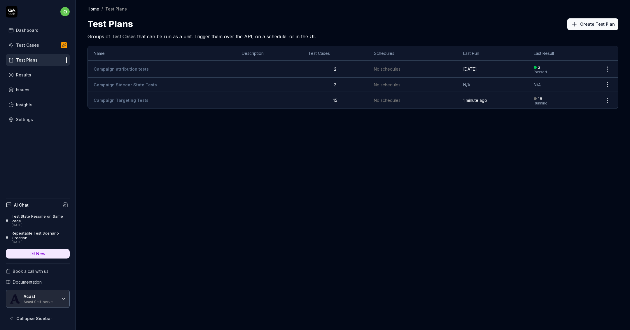
click at [126, 100] on link "Campaign Targeting Tests" at bounding box center [121, 100] width 55 height 5
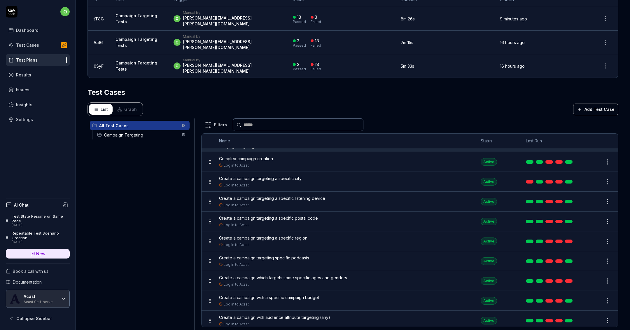
scroll to position [10, 0]
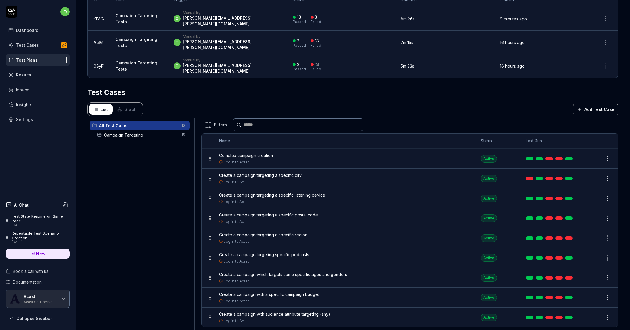
click at [568, 236] on link at bounding box center [569, 238] width 8 height 4
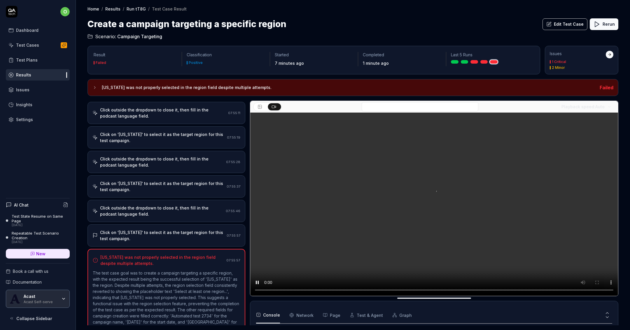
scroll to position [521, 0]
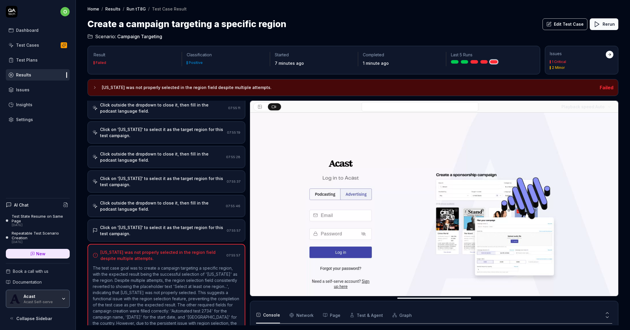
click at [173, 224] on div "Click on '[US_STATE]' to select it as the target region for this test campaign." at bounding box center [162, 230] width 124 height 12
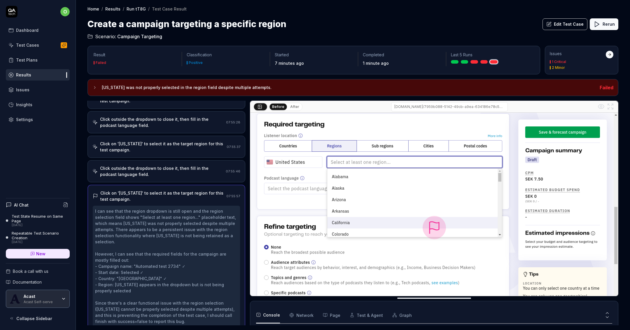
scroll to position [558, 0]
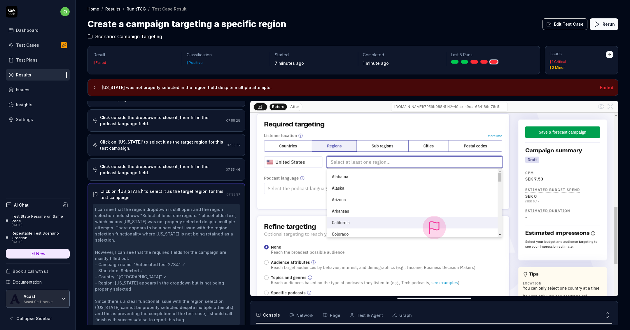
click at [603, 25] on button "Rerun" at bounding box center [604, 24] width 29 height 12
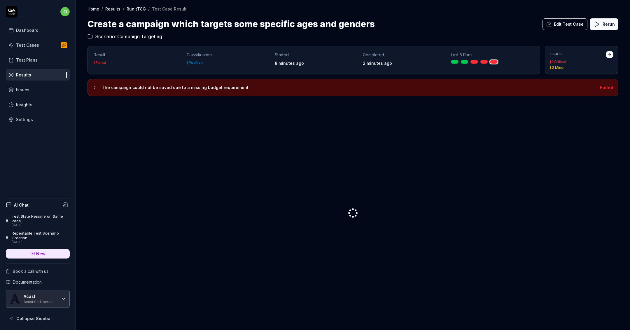
click at [119, 88] on h3 "The campaign could not be saved due to a missing budget requirement." at bounding box center [348, 87] width 493 height 7
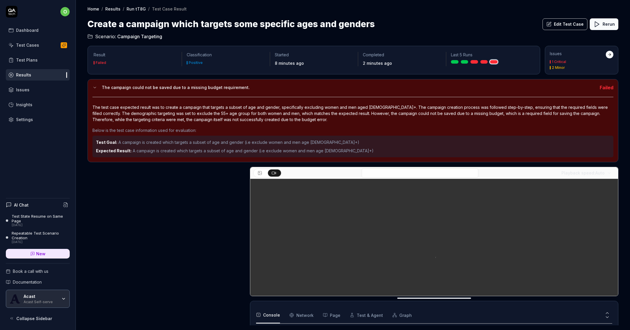
scroll to position [369, 0]
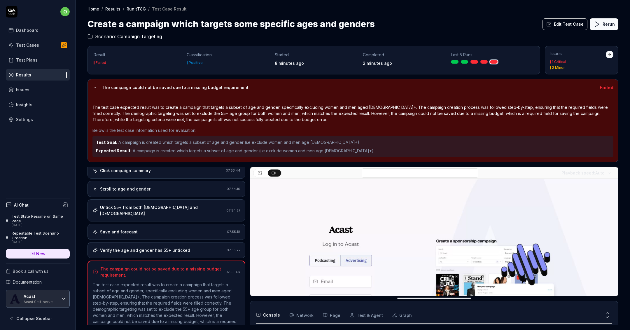
click at [168, 247] on div "Verify the age and gender has 55+ unticked" at bounding box center [145, 250] width 90 height 6
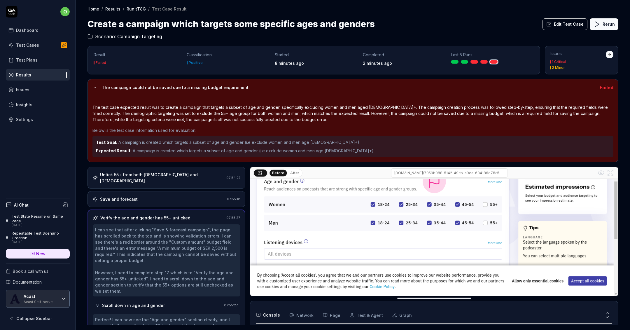
scroll to position [385, 0]
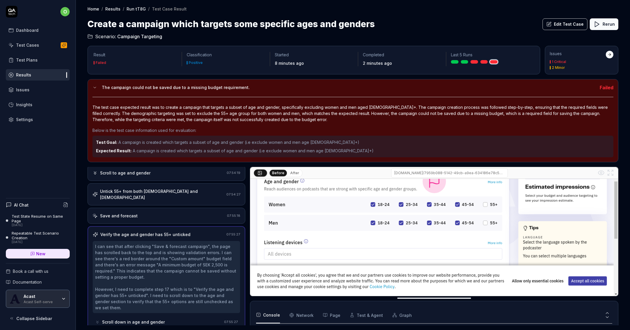
click at [188, 206] on div "Open browser 07:50:10 Dev [URL][DOMAIN_NAME] Select Advertising 07:50:18 Enter …" at bounding box center [167, 246] width 158 height 158
click at [187, 213] on div "Save and forecast" at bounding box center [159, 216] width 132 height 6
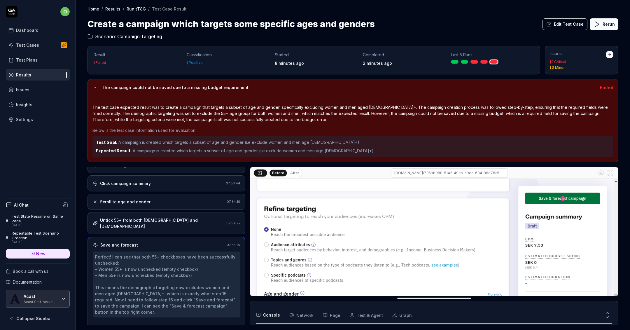
scroll to position [398, 0]
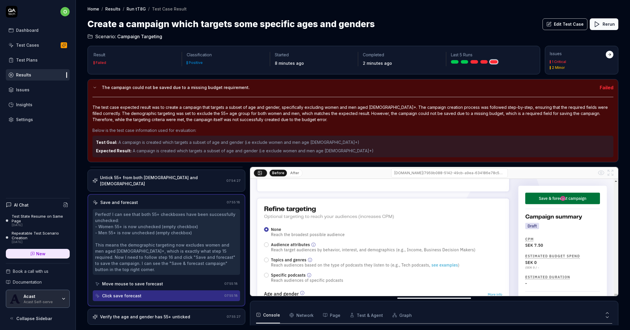
click at [160, 309] on div "Verify the age and gender has 55+ unticked 07:55:27" at bounding box center [167, 317] width 158 height 16
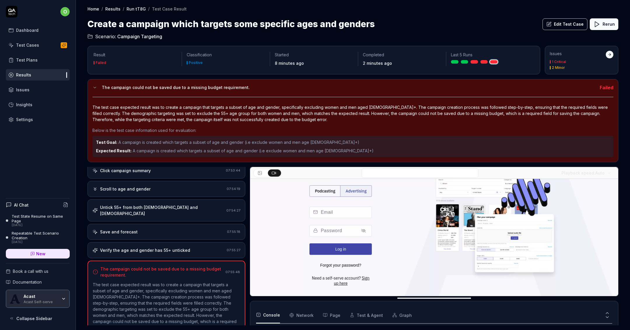
scroll to position [74, 0]
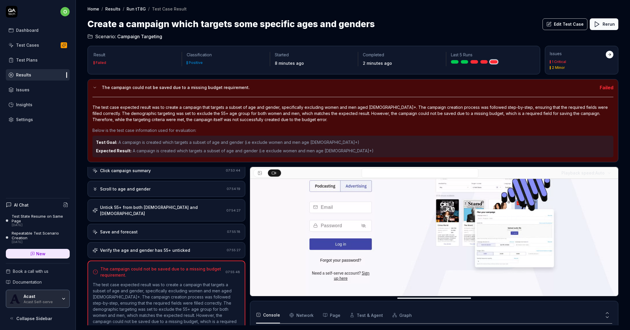
click at [599, 27] on icon at bounding box center [597, 24] width 7 height 7
